Goal: Task Accomplishment & Management: Complete application form

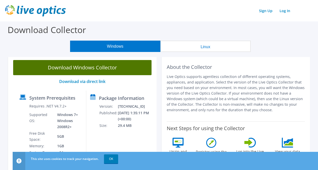
click at [73, 65] on link "Download Windows Collector" at bounding box center [82, 67] width 138 height 15
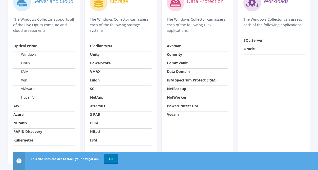
scroll to position [201, 0]
click at [175, 45] on strong "Avamar" at bounding box center [174, 45] width 14 height 5
drag, startPoint x: 175, startPoint y: 45, endPoint x: 208, endPoint y: 51, distance: 34.2
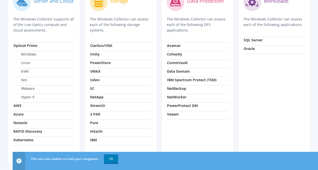
click at [208, 51] on td "Cohesity" at bounding box center [197, 55] width 61 height 9
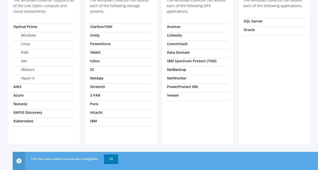
scroll to position [0, 0]
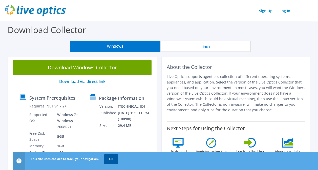
click at [107, 159] on link "OK" at bounding box center [111, 159] width 14 height 9
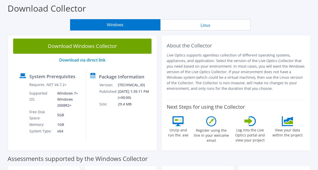
scroll to position [21, 0]
click at [89, 59] on link "Download via direct link" at bounding box center [82, 60] width 46 height 6
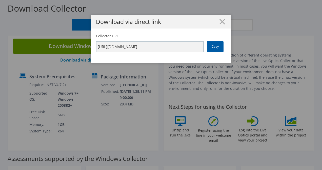
click at [212, 46] on link "Copy" at bounding box center [215, 46] width 16 height 11
click at [175, 107] on div "Download via direct link Collector URL https://app.liveoptics.com/collector/dir…" at bounding box center [161, 85] width 322 height 140
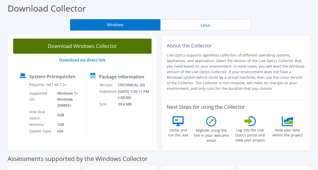
click at [76, 46] on link "Download Windows Collector" at bounding box center [82, 46] width 138 height 15
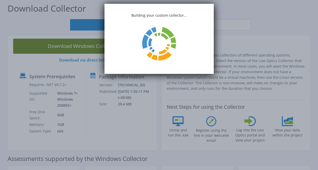
scroll to position [0, 0]
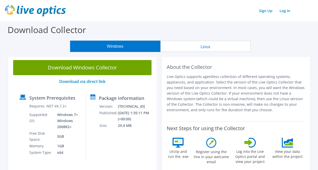
click at [42, 87] on div "Download Windows Collector Download via direct link System Prerequisites Requir…" at bounding box center [82, 113] width 148 height 117
click at [182, 48] on button "Linux" at bounding box center [205, 46] width 90 height 11
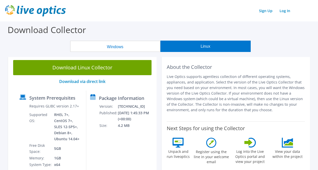
click at [128, 46] on button "Windows" at bounding box center [115, 46] width 90 height 11
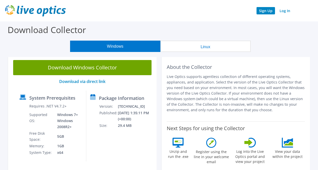
click at [265, 11] on link "Sign Up" at bounding box center [265, 10] width 18 height 7
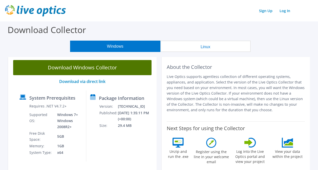
click at [82, 64] on link "Download Windows Collector" at bounding box center [82, 67] width 138 height 15
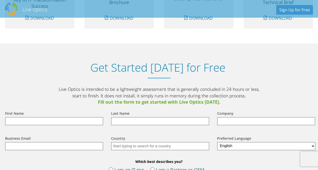
scroll to position [500, 0]
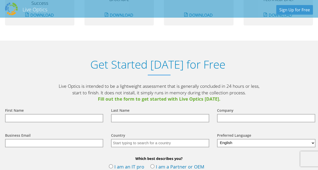
click at [34, 119] on input "text" at bounding box center [54, 118] width 98 height 8
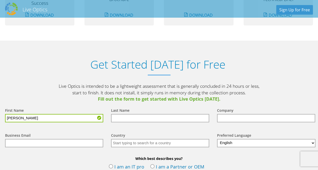
type input "Chris"
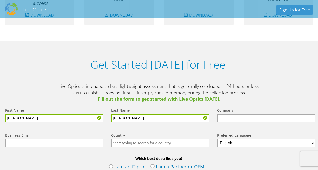
type input "Rauch"
type input "Dell"
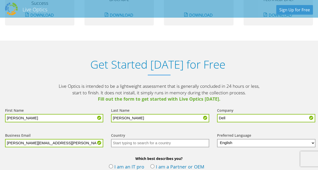
type input "chris.rauch@dell.com"
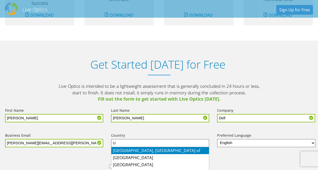
type input "Tanzania, United Republic of"
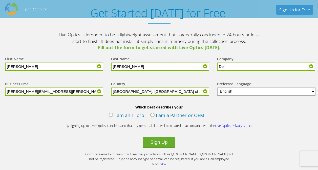
scroll to position [552, 0]
click at [111, 115] on label "I am an IT pro" at bounding box center [126, 116] width 35 height 8
click at [0, 0] on input "I am an IT pro" at bounding box center [0, 0] width 0 height 0
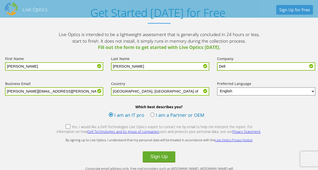
click at [58, 126] on label "Yes, I would like a Dell Technologies Live Optics expert to contact me by email…" at bounding box center [158, 130] width 205 height 11
click at [0, 0] on input "Yes, I would like a Dell Technologies Live Optics expert to contact me by email…" at bounding box center [0, 0] width 0 height 0
click at [58, 127] on label "Yes, I would like a Dell Technologies Live Optics expert to contact me by email…" at bounding box center [158, 130] width 205 height 11
click at [0, 0] on input "Yes, I would like a Dell Technologies Live Optics expert to contact me by email…" at bounding box center [0, 0] width 0 height 0
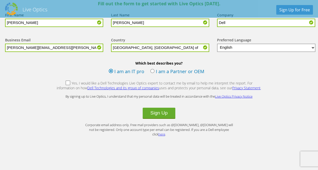
scroll to position [598, 0]
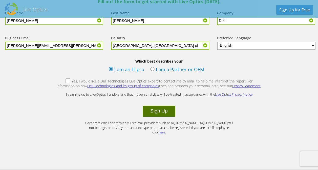
click at [152, 109] on button "Sign Up" at bounding box center [159, 111] width 32 height 11
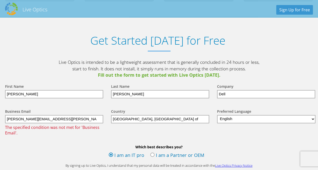
scroll to position [524, 0]
click at [58, 122] on input "[PERSON_NAME][EMAIL_ADDRESS][PERSON_NAME][DOMAIN_NAME]" at bounding box center [54, 120] width 98 height 8
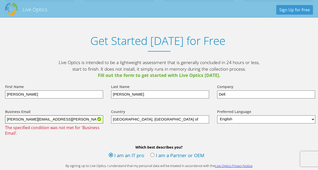
click at [54, 143] on form "First Name Chris Last Name Rauch Company Dell Business Email chris.rauch@dell.c…" at bounding box center [159, 143] width 318 height 128
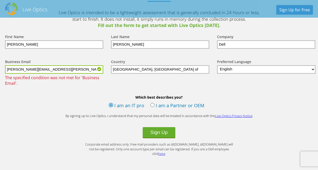
scroll to position [576, 0]
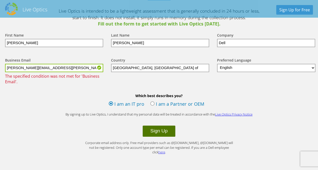
click at [154, 129] on button "Sign Up" at bounding box center [159, 131] width 32 height 11
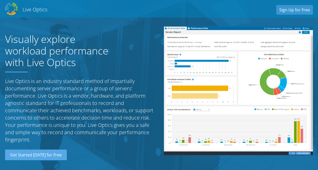
select select "221"
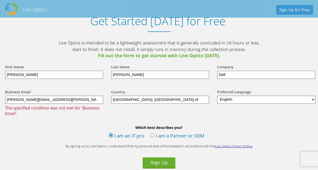
scroll to position [543, 0]
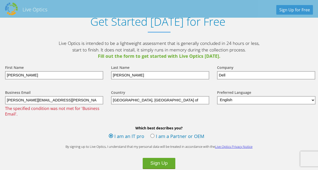
click at [157, 99] on input "[GEOGRAPHIC_DATA], [GEOGRAPHIC_DATA] of" at bounding box center [160, 100] width 98 height 8
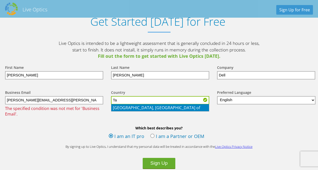
type input "T"
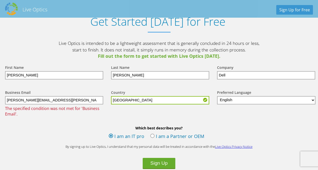
type input "[GEOGRAPHIC_DATA]"
click at [94, 133] on div "Which best describes you? I am an IT pro I am a Partner or OEM" at bounding box center [159, 134] width 318 height 16
click at [161, 160] on button "Sign Up" at bounding box center [159, 163] width 32 height 11
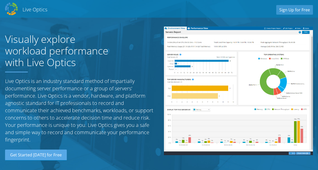
select select "224"
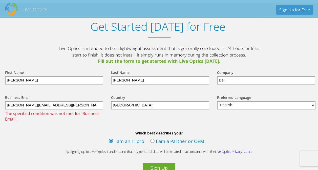
scroll to position [543, 0]
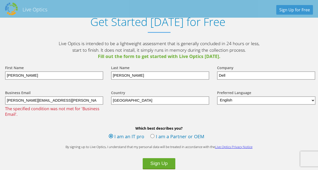
click at [43, 102] on input "[PERSON_NAME][EMAIL_ADDRESS][PERSON_NAME][DOMAIN_NAME]" at bounding box center [54, 101] width 98 height 8
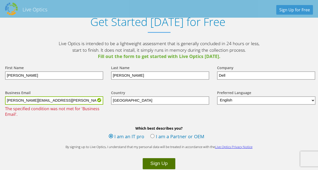
click at [156, 163] on button "Sign Up" at bounding box center [159, 164] width 32 height 11
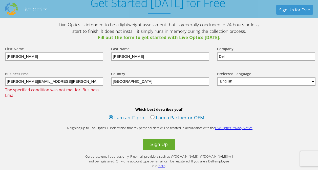
scroll to position [562, 0]
click at [46, 80] on input "chris.rauch@dell.com" at bounding box center [54, 81] width 98 height 8
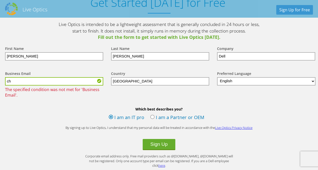
type input "c"
type input "christopher.rauch@dell.com"
click at [153, 115] on label "I am a Partner or OEM" at bounding box center [177, 118] width 54 height 8
click at [0, 0] on input "I am a Partner or OEM" at bounding box center [0, 0] width 0 height 0
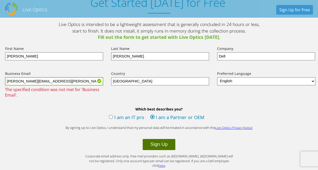
click at [158, 145] on button "Sign Up" at bounding box center [159, 144] width 32 height 11
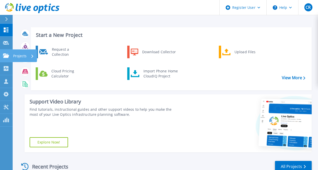
click at [4, 56] on icon at bounding box center [6, 56] width 6 height 4
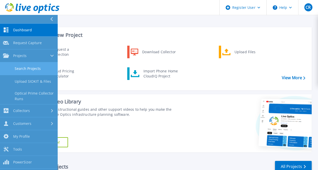
click at [24, 64] on link "Search Projects" at bounding box center [29, 68] width 58 height 13
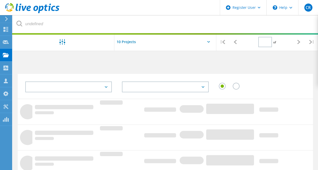
type input "1"
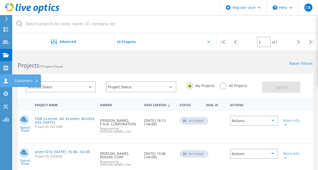
click at [21, 79] on div "Customers" at bounding box center [26, 81] width 24 height 4
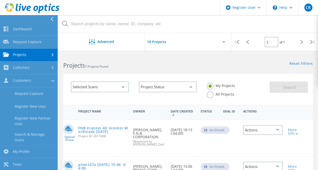
click at [123, 98] on div "Selected Scans" at bounding box center [100, 88] width 68 height 22
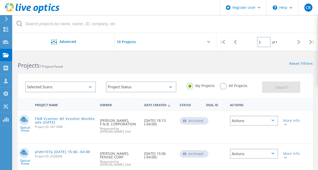
click at [89, 88] on div "Selected Scans" at bounding box center [60, 87] width 71 height 11
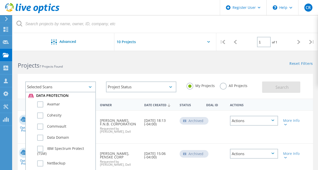
scroll to position [282, 0]
click at [41, 106] on label "Avamar" at bounding box center [65, 105] width 56 height 6
click at [0, 0] on input "Avamar" at bounding box center [0, 0] width 0 height 0
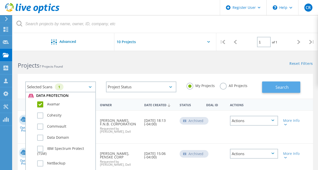
click at [274, 89] on button "Search" at bounding box center [281, 87] width 38 height 11
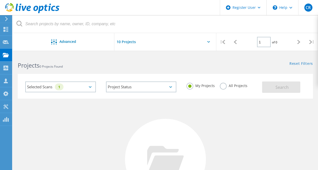
click at [222, 87] on label "All Projects" at bounding box center [234, 85] width 28 height 5
click at [0, 0] on input "All Projects" at bounding box center [0, 0] width 0 height 0
click at [280, 88] on span "Search" at bounding box center [281, 88] width 13 height 6
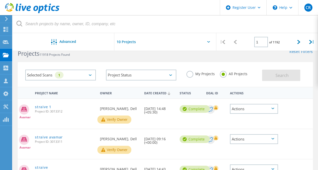
scroll to position [0, 0]
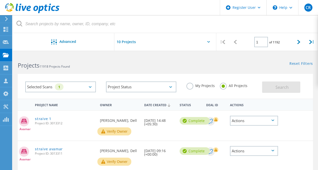
click at [197, 46] on div at bounding box center [165, 43] width 102 height 21
click at [206, 41] on div at bounding box center [165, 43] width 102 height 21
click at [209, 42] on icon at bounding box center [208, 42] width 3 height 2
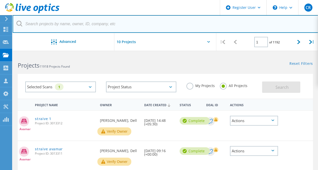
click at [49, 21] on input "text" at bounding box center [165, 24] width 305 height 18
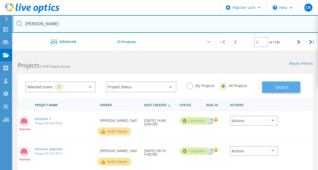
type input "Bradshaw"
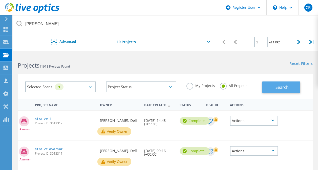
click at [272, 87] on button "Search" at bounding box center [281, 87] width 38 height 11
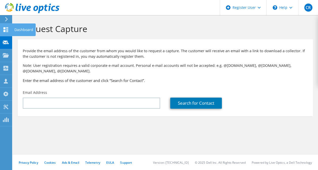
click at [6, 28] on icon at bounding box center [6, 29] width 6 height 5
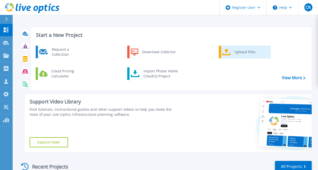
click at [244, 51] on div "Upload Files" at bounding box center [250, 52] width 37 height 10
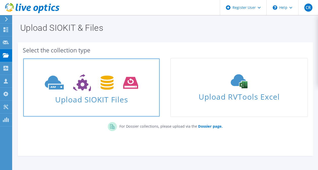
click at [110, 83] on icon at bounding box center [91, 82] width 93 height 17
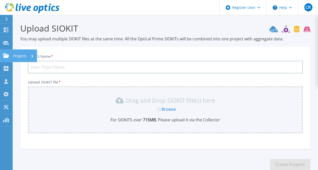
click at [6, 53] on link "Projects Projects" at bounding box center [6, 56] width 13 height 13
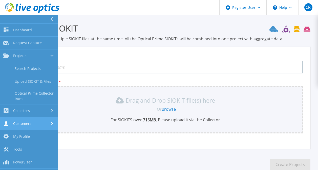
click at [23, 121] on link "Customers Customers" at bounding box center [29, 124] width 58 height 13
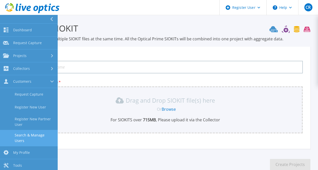
click at [27, 134] on link "Search & Manage Users" at bounding box center [29, 138] width 58 height 16
